Goal: Task Accomplishment & Management: Manage account settings

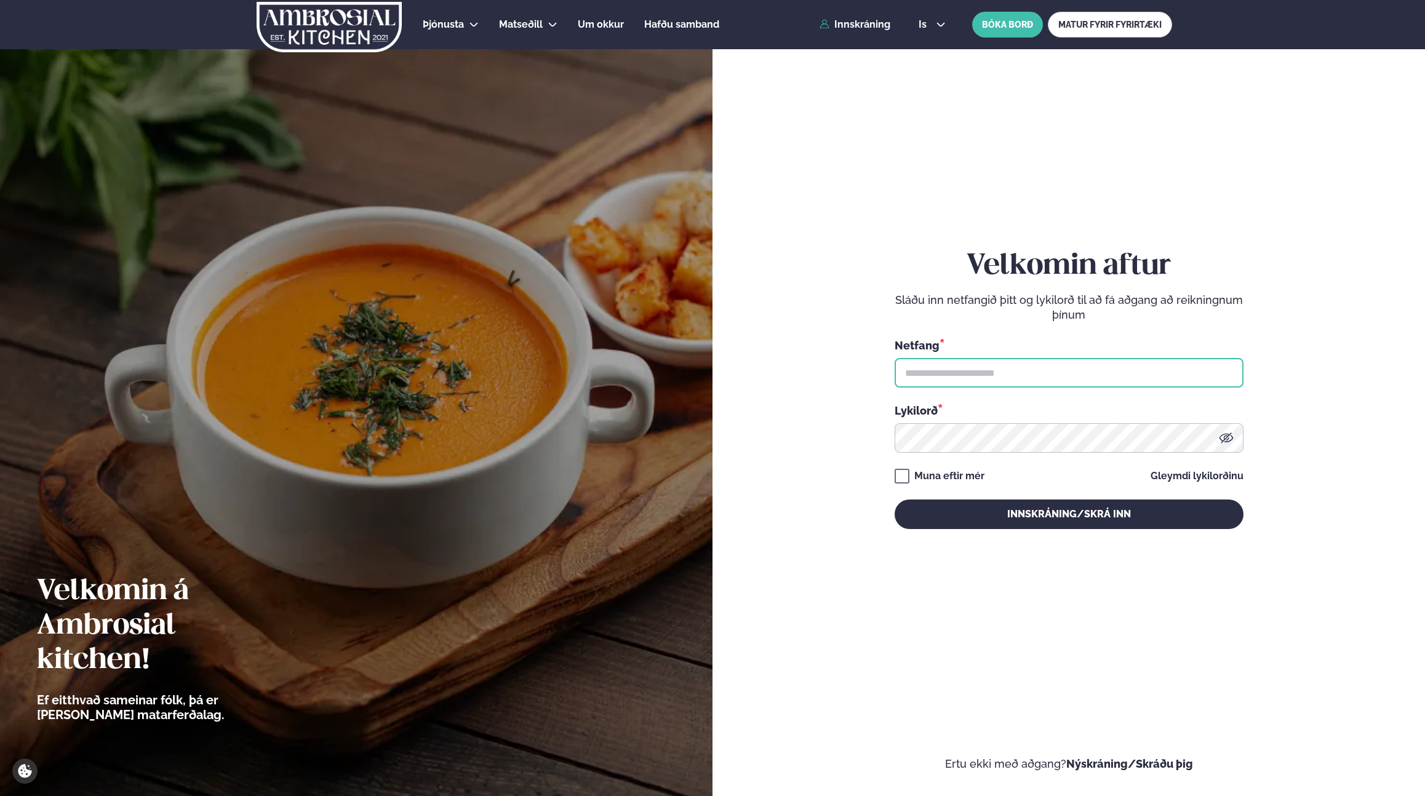
click at [961, 380] on input "text" at bounding box center [1069, 373] width 349 height 30
type input "**********"
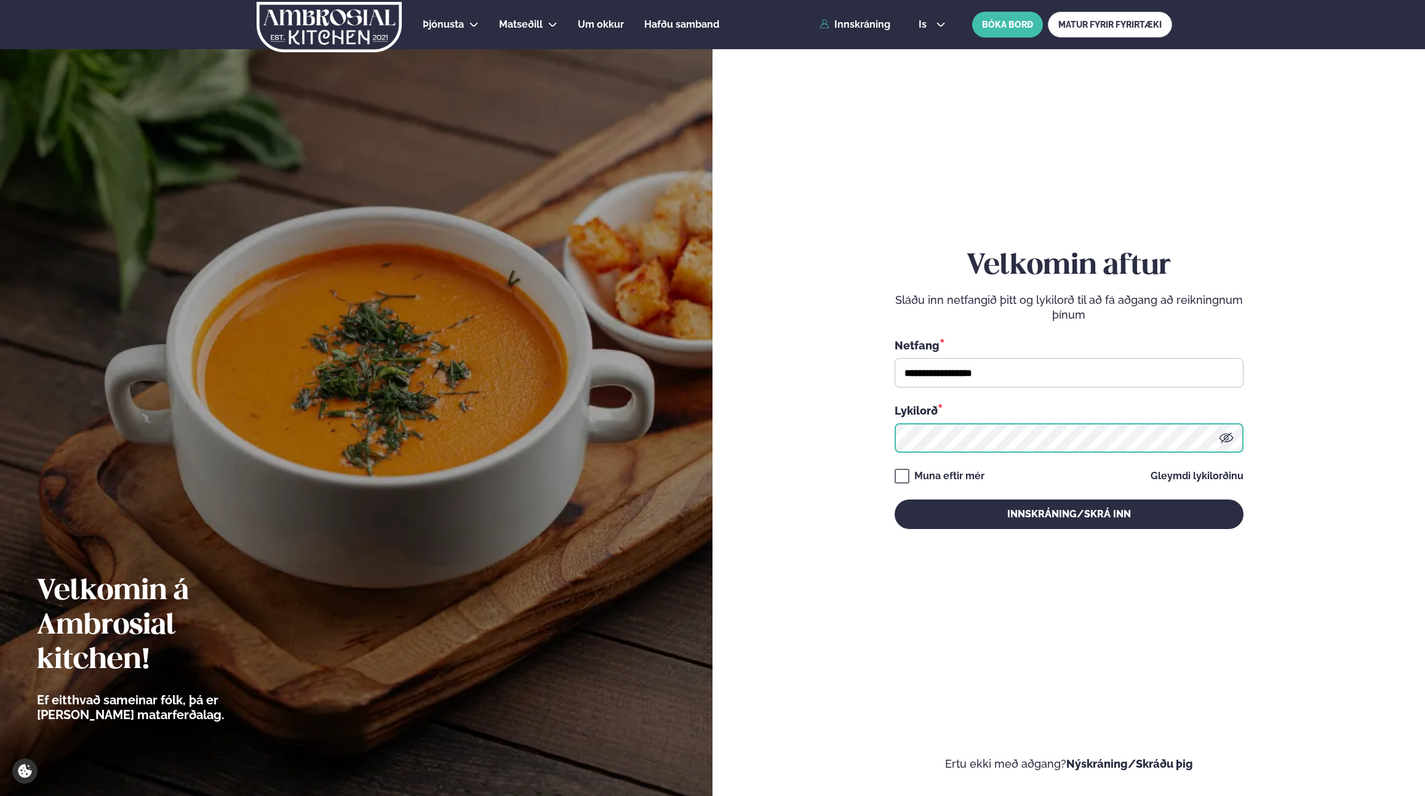
click at [895, 500] on button "Innskráning/Skrá inn" at bounding box center [1069, 515] width 349 height 30
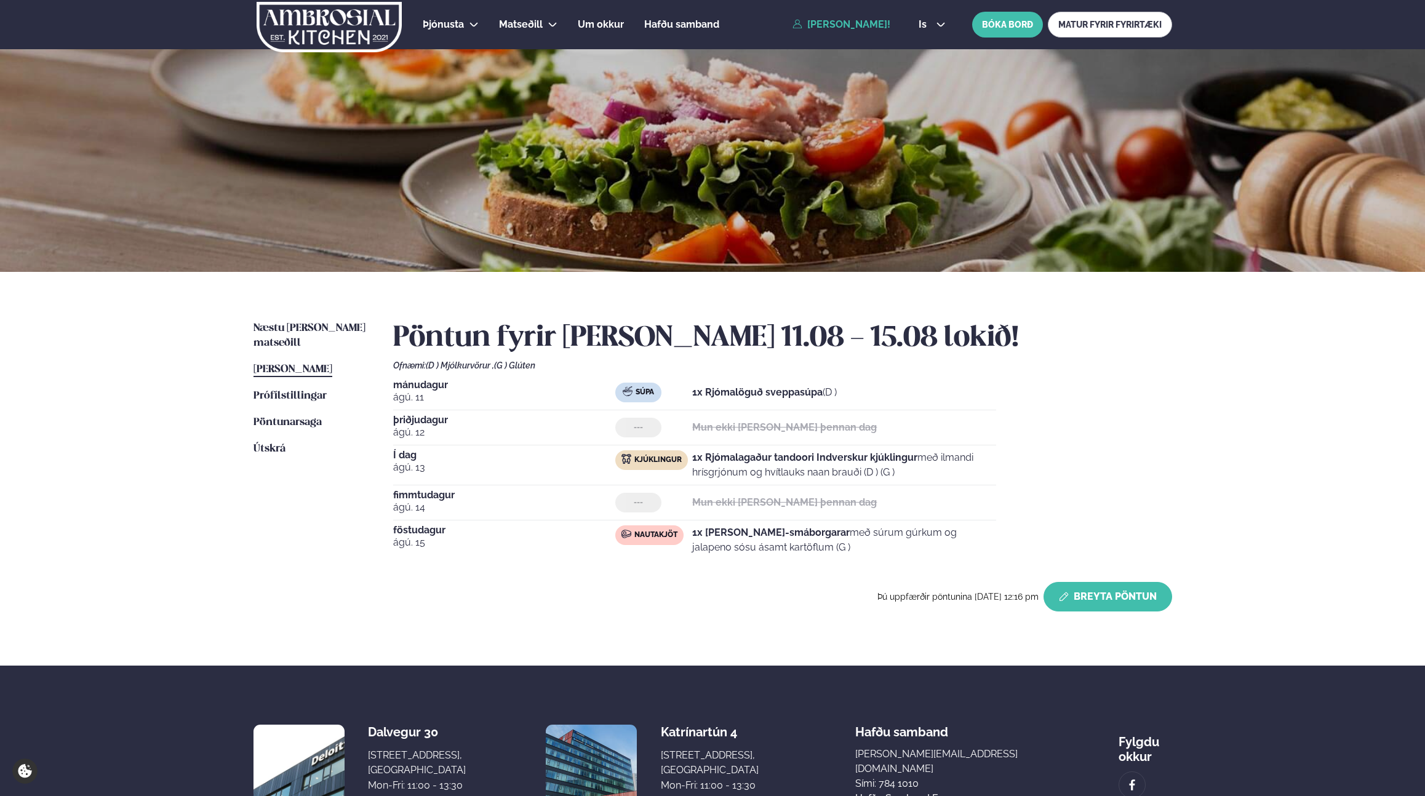
click at [1100, 611] on button "Breyta Pöntun" at bounding box center [1108, 597] width 129 height 30
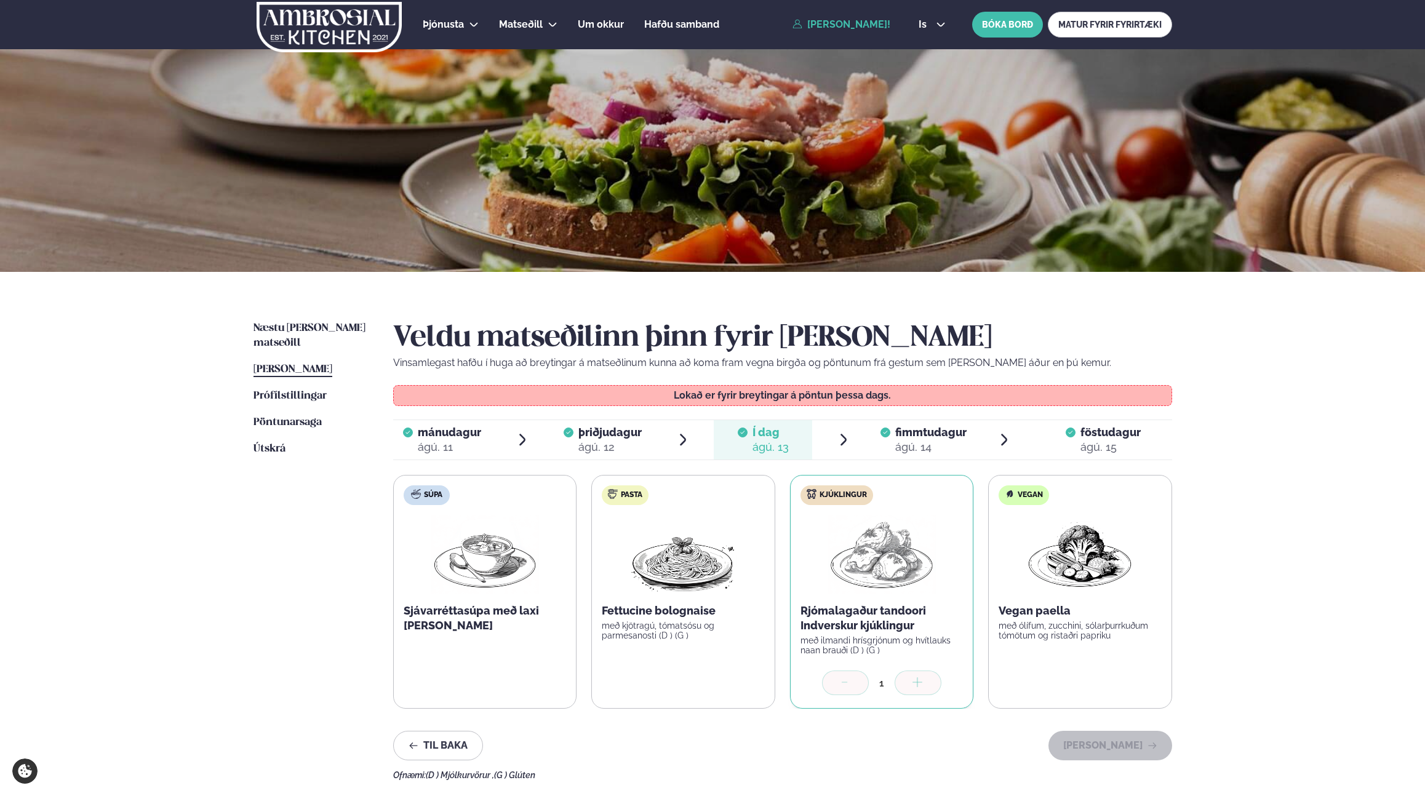
click at [1051, 442] on span "föstudagur fös. [DATE]" at bounding box center [1103, 439] width 137 height 39
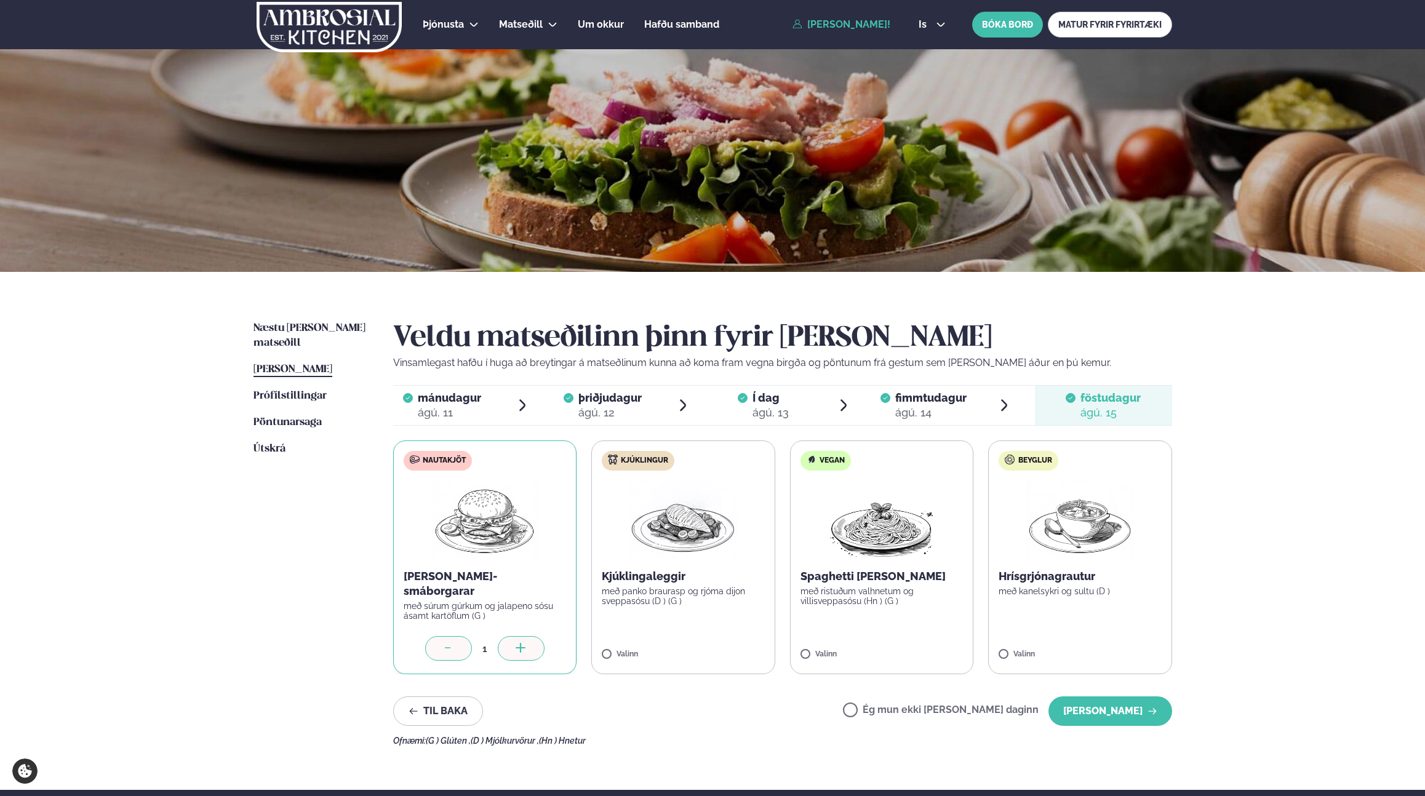
click at [953, 711] on label "Ég mun ekki [PERSON_NAME] daginn" at bounding box center [941, 711] width 196 height 13
click at [1112, 713] on button "[PERSON_NAME]" at bounding box center [1111, 712] width 124 height 30
